Goal: Check status: Check status

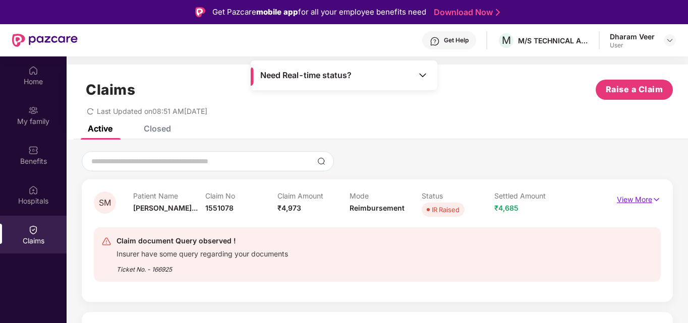
click at [654, 201] on img at bounding box center [656, 199] width 9 height 11
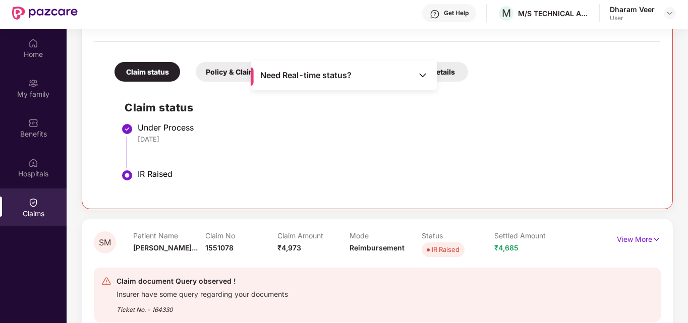
scroll to position [56, 0]
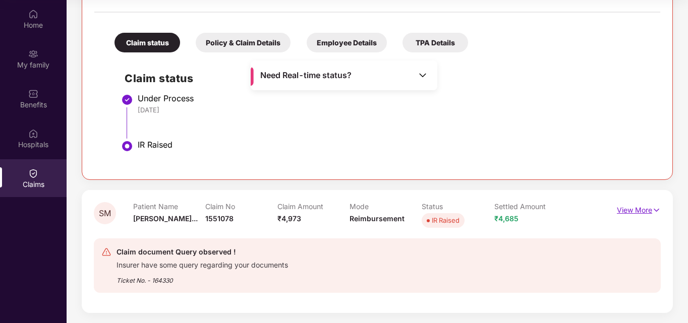
click at [645, 213] on p "View More" at bounding box center [638, 209] width 44 height 14
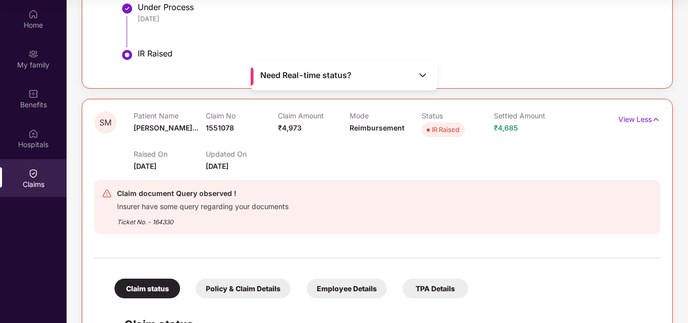
scroll to position [310, 0]
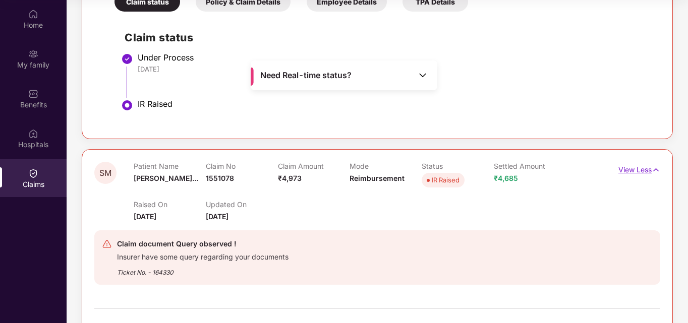
click at [651, 169] on img at bounding box center [655, 169] width 9 height 11
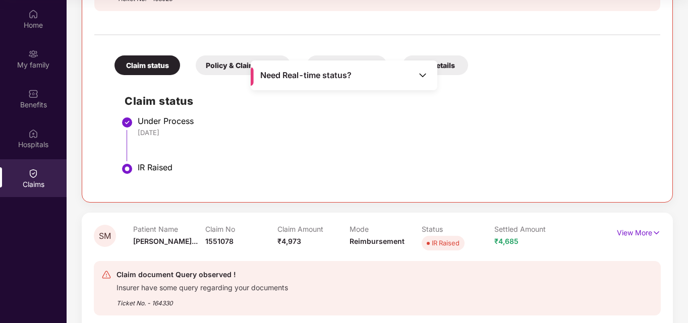
scroll to position [270, 0]
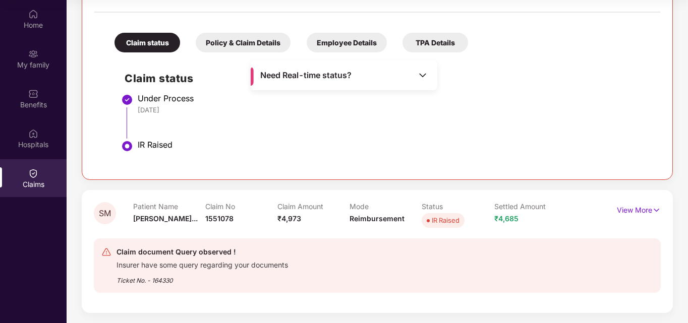
click at [183, 263] on div "Insurer have some query regarding your documents" at bounding box center [201, 264] width 171 height 12
click at [241, 43] on div "Policy & Claim Details" at bounding box center [243, 43] width 95 height 20
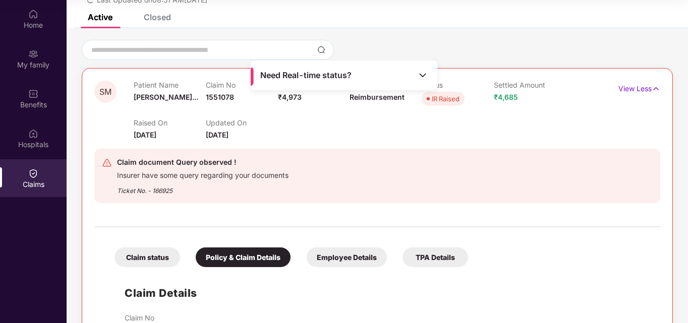
scroll to position [47, 0]
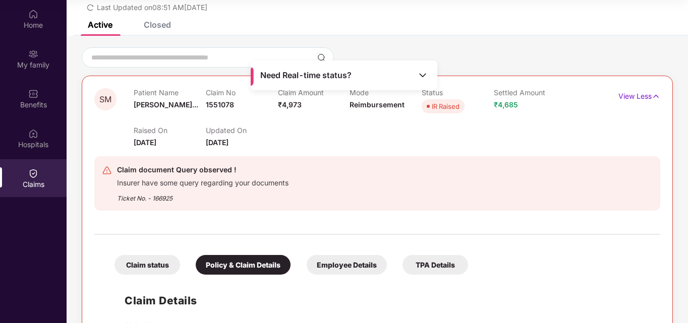
click at [339, 266] on div "Employee Details" at bounding box center [346, 265] width 80 height 20
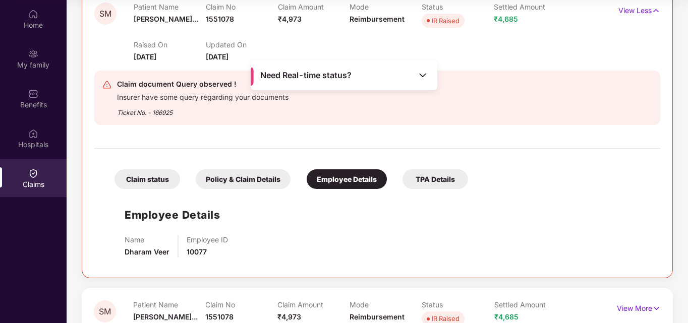
scroll to position [199, 0]
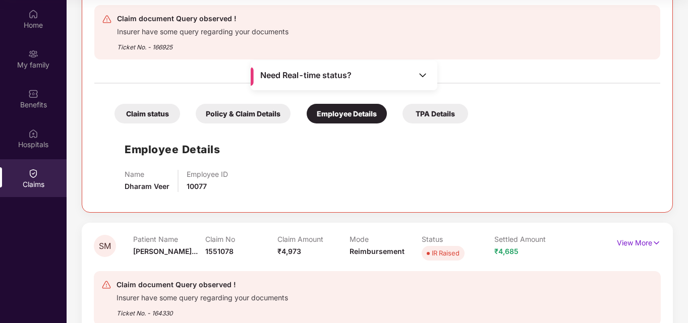
click at [436, 117] on div "TPA Details" at bounding box center [435, 114] width 66 height 20
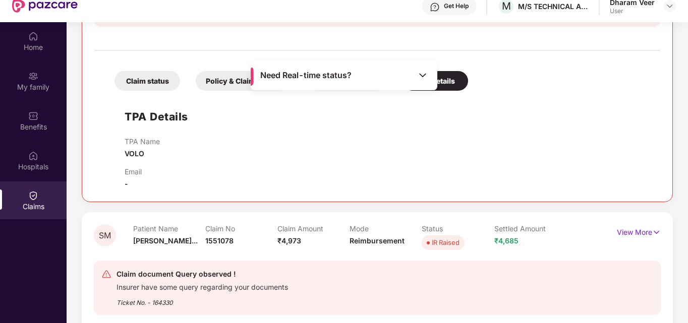
scroll to position [56, 0]
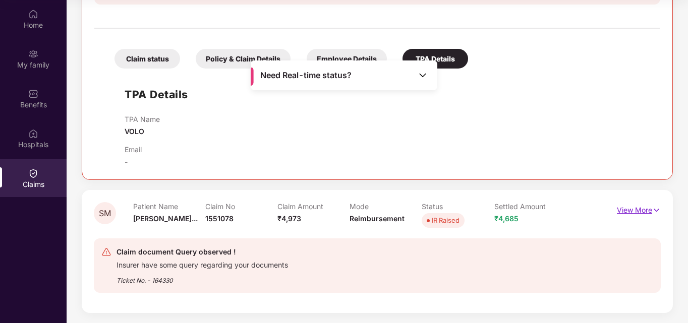
click at [650, 212] on p "View More" at bounding box center [638, 209] width 44 height 14
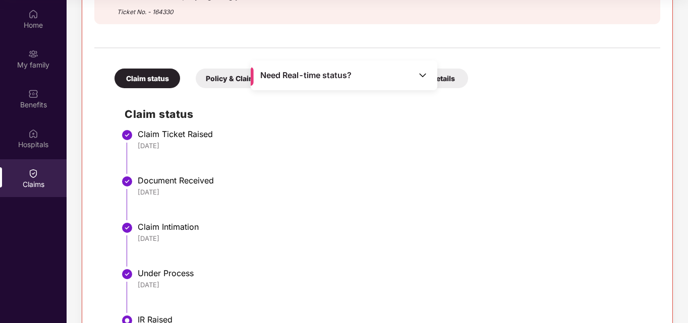
scroll to position [597, 0]
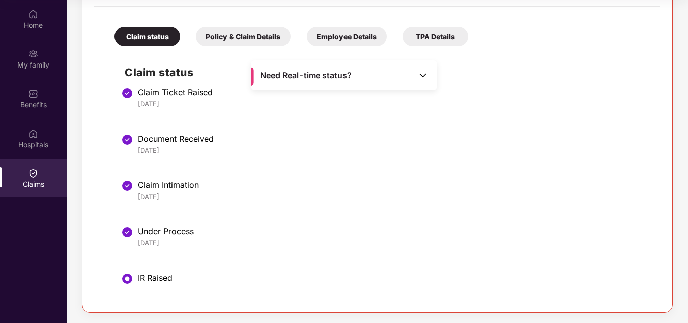
click at [420, 74] on img at bounding box center [422, 75] width 10 height 10
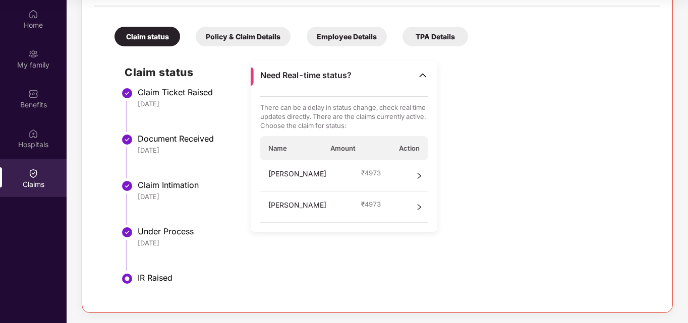
click at [417, 209] on icon "right" at bounding box center [418, 207] width 7 height 7
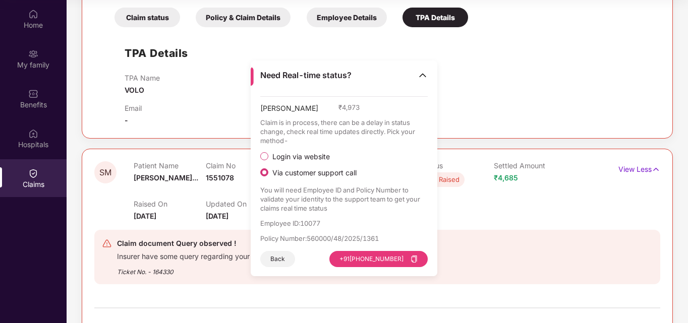
scroll to position [294, 0]
click at [539, 205] on div "Raised On [DATE] Updated On [DATE]" at bounding box center [350, 206] width 432 height 32
click at [419, 79] on img at bounding box center [422, 75] width 10 height 10
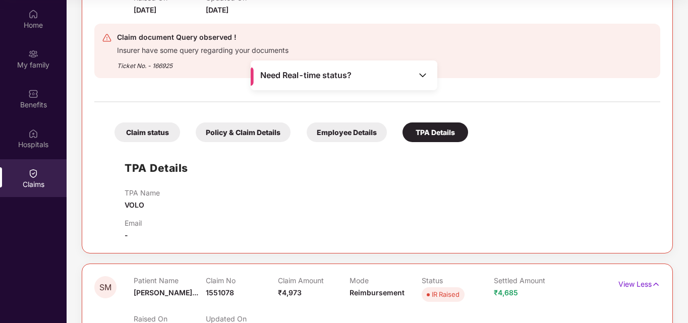
scroll to position [202, 0]
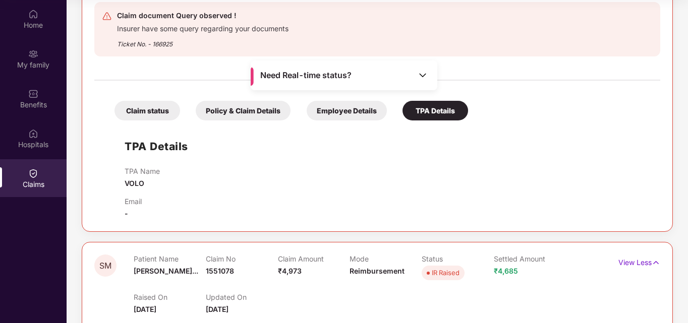
click at [248, 110] on div "Policy & Claim Details" at bounding box center [243, 111] width 95 height 20
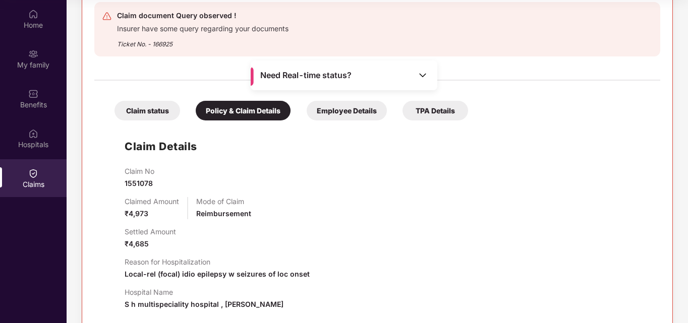
click at [136, 109] on div "Claim status" at bounding box center [147, 111] width 66 height 20
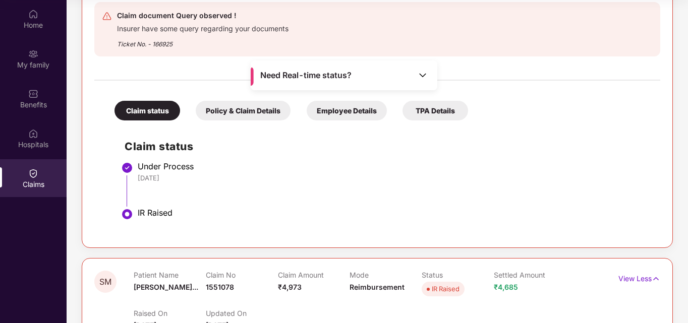
scroll to position [151, 0]
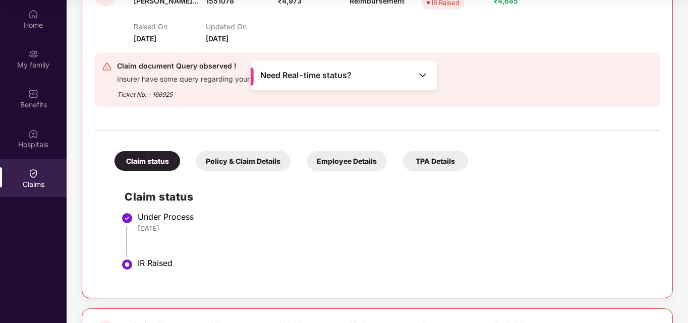
click at [233, 162] on div "Policy & Claim Details" at bounding box center [243, 161] width 95 height 20
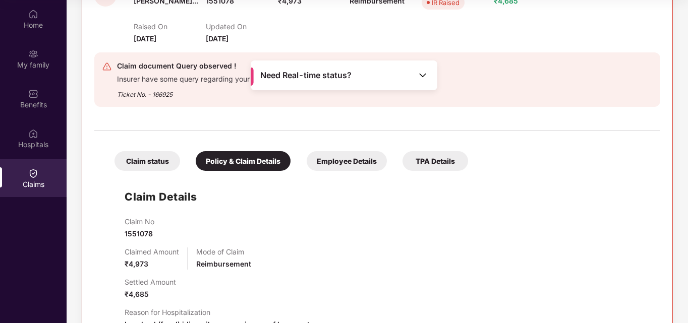
click at [139, 162] on div "Claim status" at bounding box center [147, 161] width 66 height 20
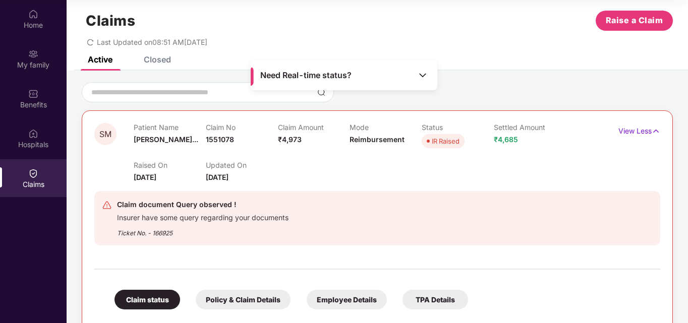
scroll to position [0, 0]
